Goal: Task Accomplishment & Management: Manage account settings

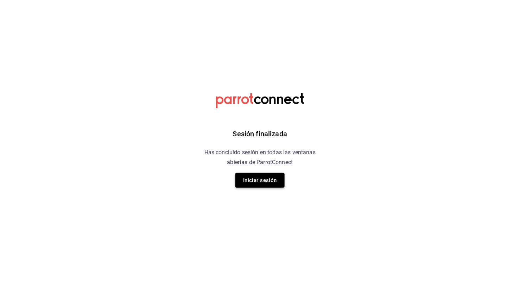
click at [258, 182] on button "Iniciar sesión" at bounding box center [260, 180] width 49 height 15
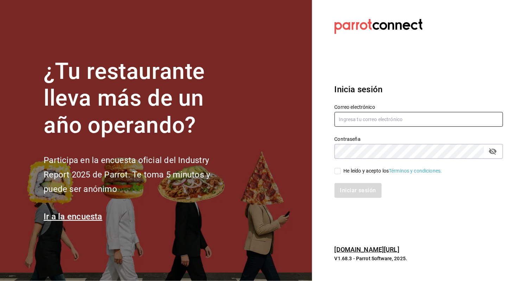
type input "[EMAIL_ADDRESS][DOMAIN_NAME]"
drag, startPoint x: 409, startPoint y: 117, endPoint x: 225, endPoint y: 119, distance: 183.5
click at [225, 119] on div "¿Tu restaurante lleva más de un año operando? Participa en la encuesta oficial …" at bounding box center [260, 140] width 520 height 281
paste input "[EMAIL_ADDRESS][DOMAIN_NAME]"
type input "[EMAIL_ADDRESS][DOMAIN_NAME]"
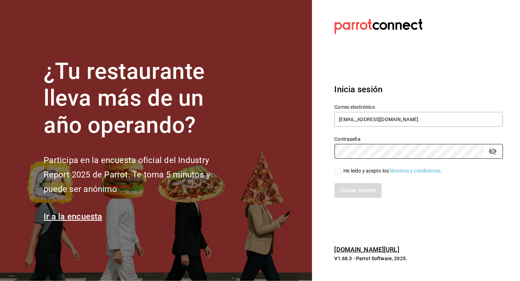
click at [260, 138] on div "¿Tu restaurante lleva más de un año operando? Participa en la encuesta oficial …" at bounding box center [260, 140] width 520 height 281
click at [338, 174] on input "He leído y acepto los Términos y condiciones." at bounding box center [338, 171] width 6 height 6
checkbox input "true"
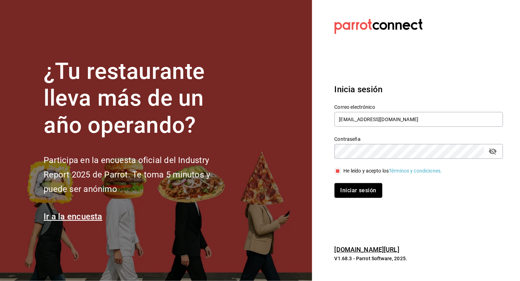
click at [356, 192] on button "Iniciar sesión" at bounding box center [359, 190] width 48 height 15
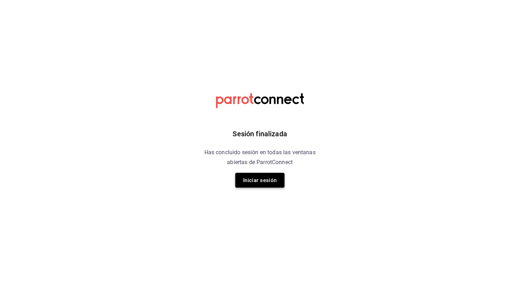
click at [257, 183] on button "Iniciar sesión" at bounding box center [260, 180] width 49 height 15
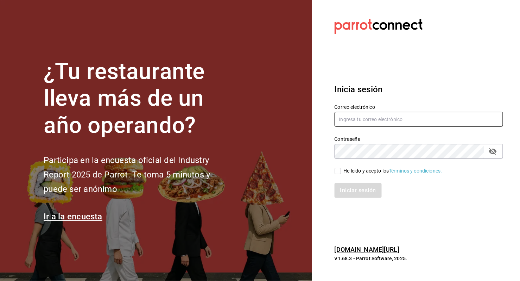
type input "[EMAIL_ADDRESS][DOMAIN_NAME]"
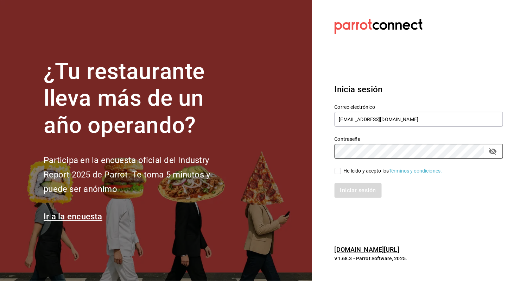
click at [280, 145] on div "¿Tu restaurante lleva más de un año operando? Participa en la encuesta oficial …" at bounding box center [260, 140] width 520 height 281
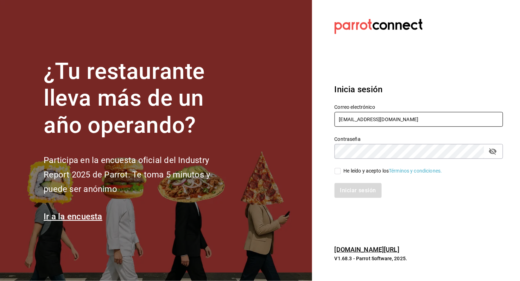
drag, startPoint x: 396, startPoint y: 120, endPoint x: 223, endPoint y: 105, distance: 174.0
click at [223, 105] on div "¿Tu restaurante lleva más de un año operando? Participa en la encuesta oficial …" at bounding box center [260, 140] width 520 height 281
paste input "[EMAIL_ADDRESS][DOMAIN_NAME]"
type input "[EMAIL_ADDRESS][DOMAIN_NAME]"
click at [340, 174] on input "He leído y acepto los Términos y condiciones." at bounding box center [338, 171] width 6 height 6
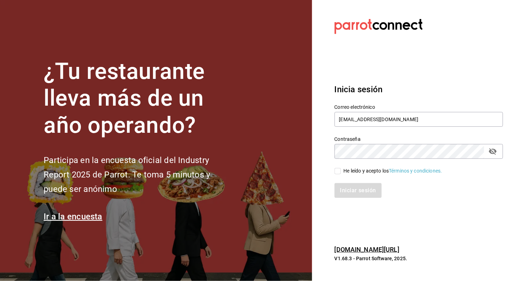
checkbox input "true"
click at [349, 193] on button "Iniciar sesión" at bounding box center [359, 190] width 48 height 15
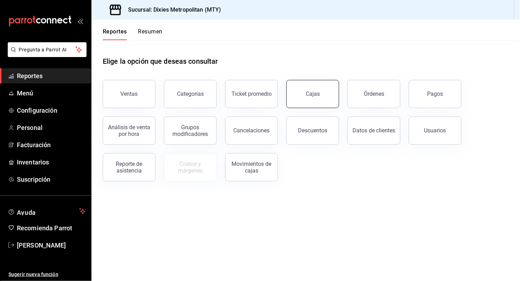
click at [325, 93] on button "Cajas" at bounding box center [313, 94] width 53 height 28
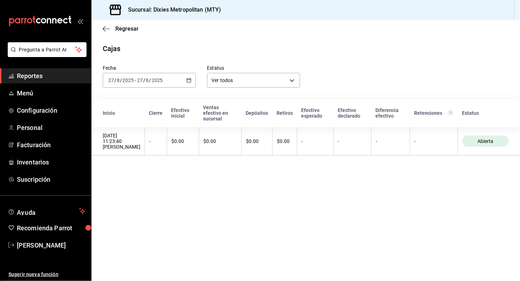
click at [443, 192] on main "Regresar Cajas Fecha 2025-08-27 27 / 8 / 2025 - 2025-08-27 27 / 8 / 2025 Estatu…" at bounding box center [306, 150] width 429 height 261
drag, startPoint x: 443, startPoint y: 192, endPoint x: 187, endPoint y: 80, distance: 279.2
click at [187, 80] on \(Stroke\) "button" at bounding box center [189, 81] width 4 height 4
click at [187, 81] on \(Stroke\) "button" at bounding box center [189, 81] width 4 height 4
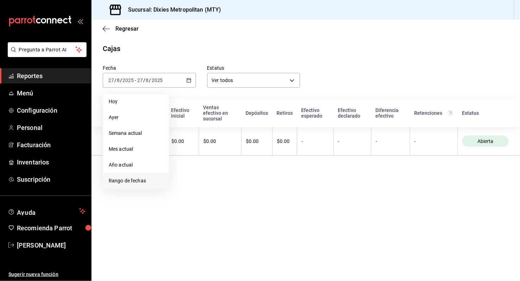
click at [145, 178] on span "Rango de fechas" at bounding box center [136, 180] width 55 height 7
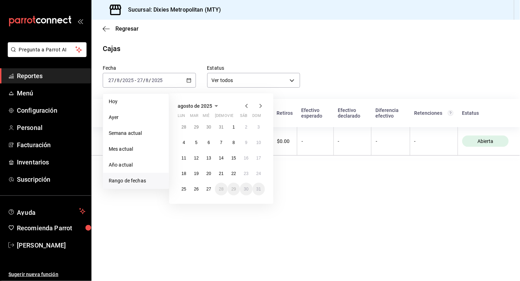
click at [247, 106] on icon "button" at bounding box center [247, 106] width 8 height 8
click at [261, 106] on icon "button" at bounding box center [261, 106] width 2 height 4
click at [183, 174] on abbr "18" at bounding box center [184, 173] width 5 height 5
click at [257, 174] on abbr "24" at bounding box center [259, 173] width 5 height 5
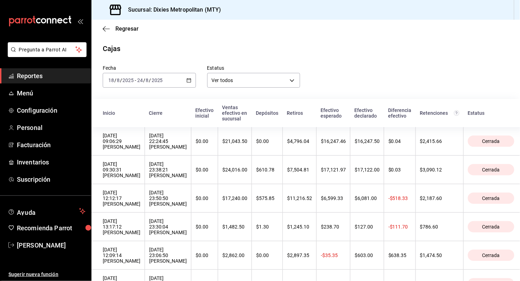
click at [399, 53] on div "Cajas" at bounding box center [306, 48] width 429 height 11
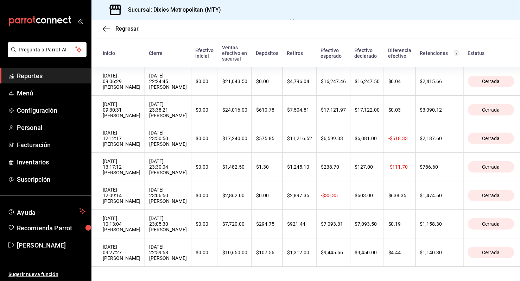
scroll to position [79, 0]
click at [303, 27] on div "Regresar" at bounding box center [306, 29] width 429 height 18
